Goal: Task Accomplishment & Management: Manage account settings

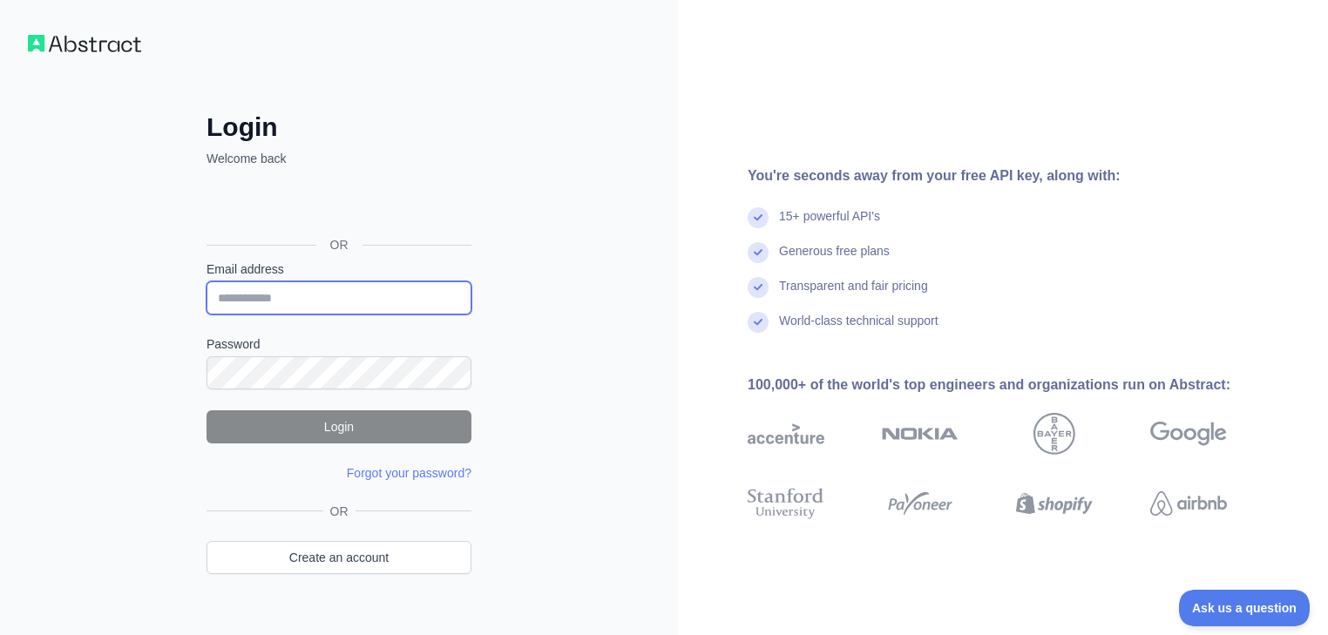
type input "**********"
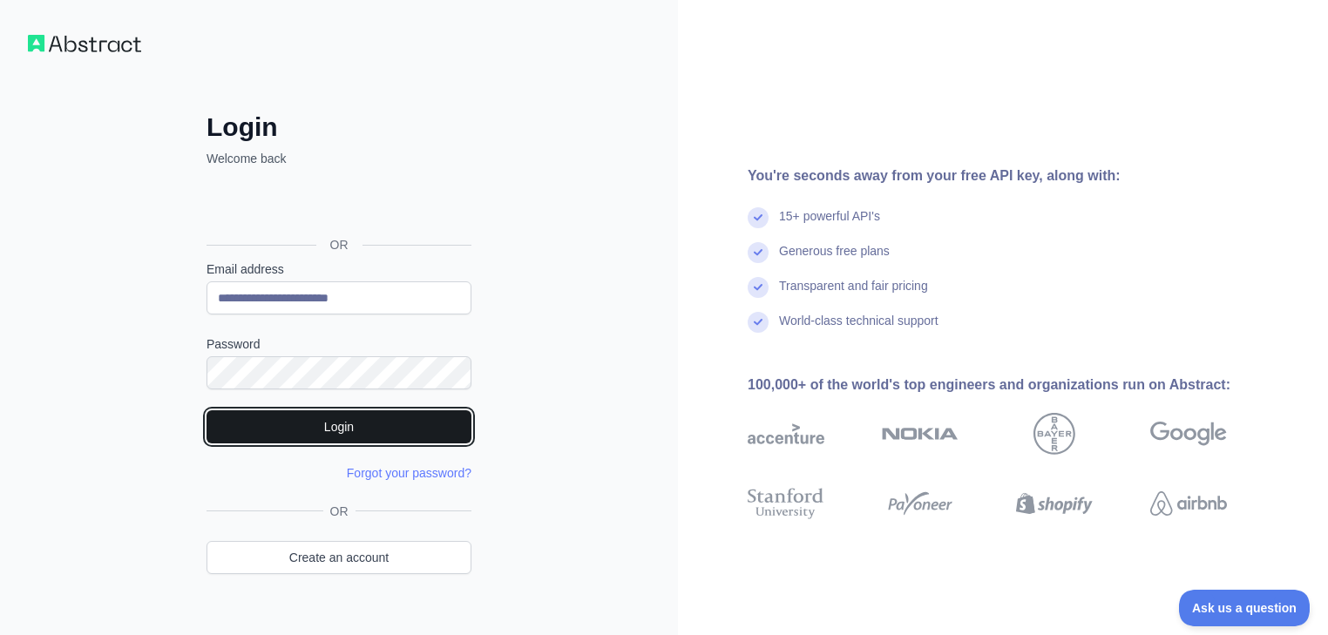
click at [391, 424] on button "Login" at bounding box center [339, 426] width 265 height 33
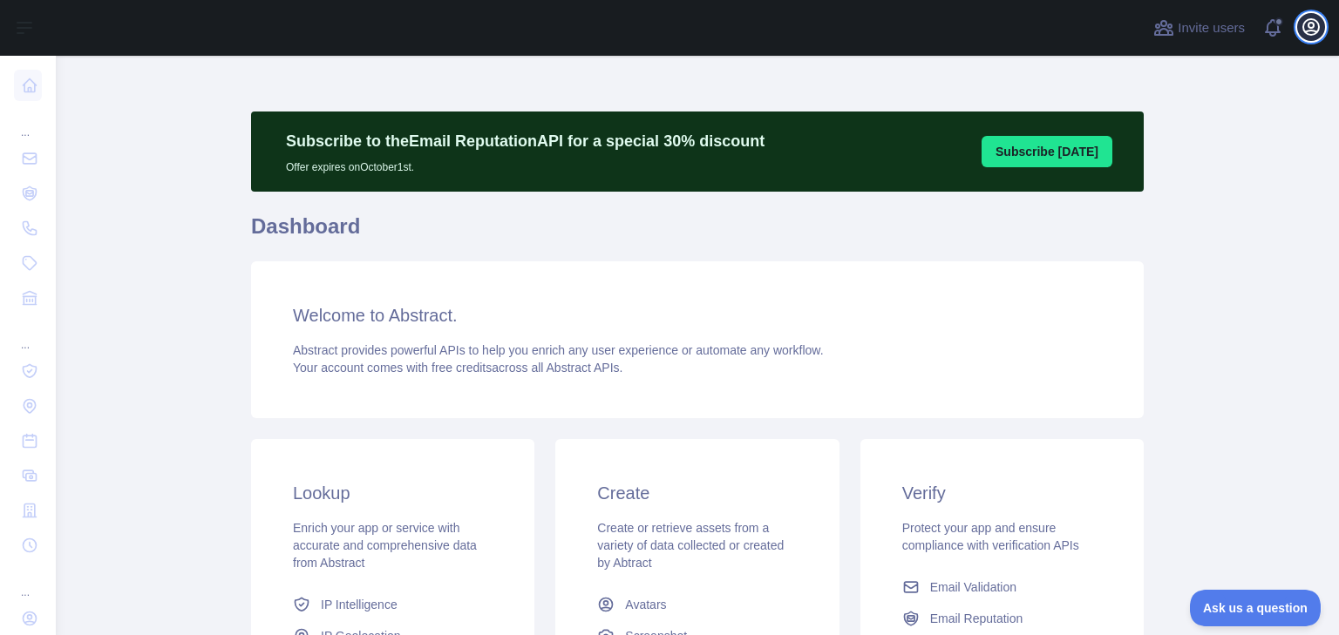
click at [1305, 25] on icon "button" at bounding box center [1310, 27] width 21 height 21
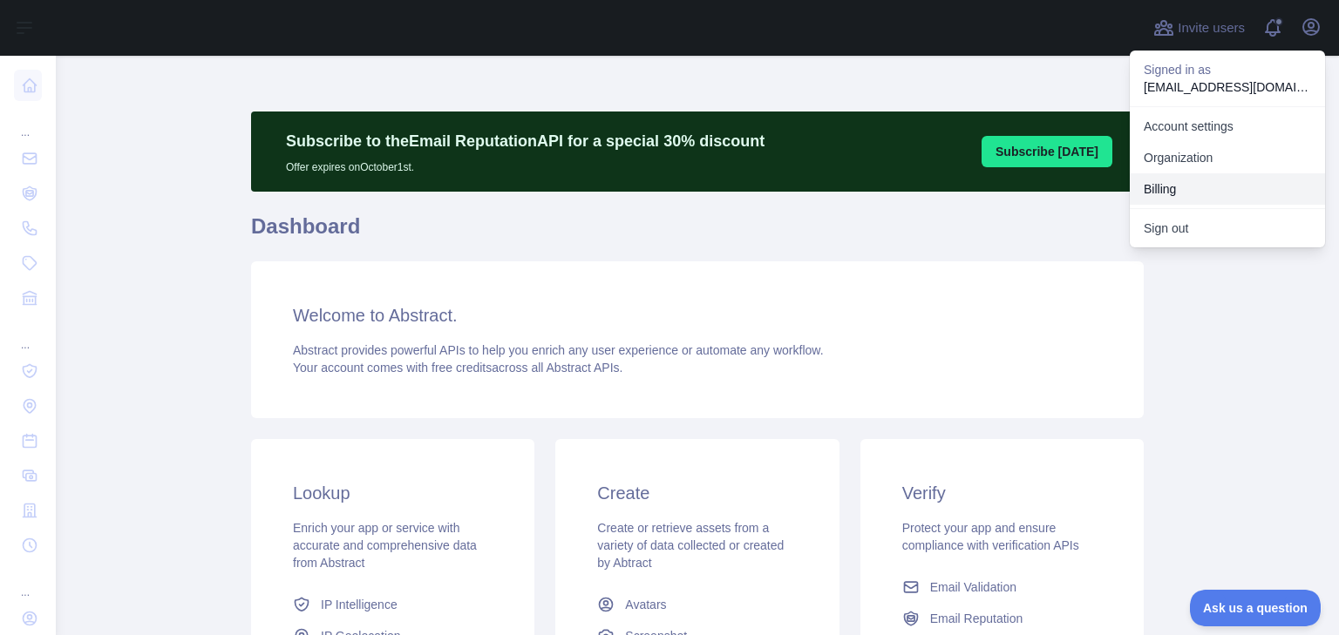
click at [1178, 193] on button "Billing" at bounding box center [1226, 188] width 195 height 31
